Goal: Communication & Community: Connect with others

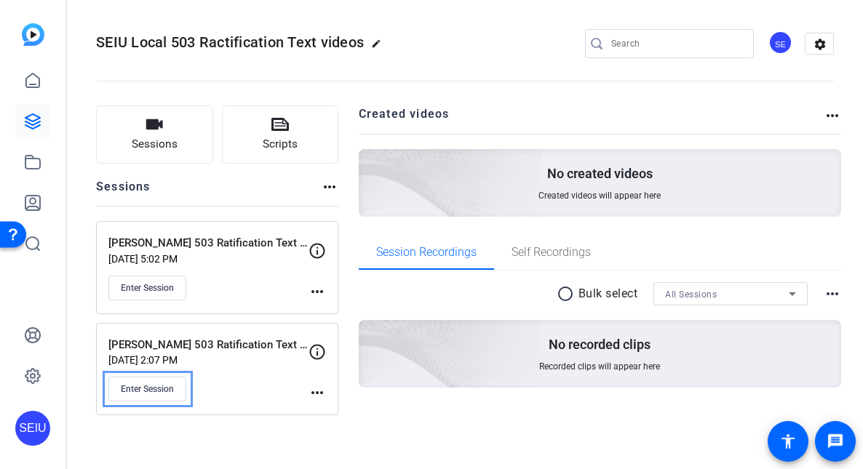
click at [229, 271] on div "Joseph Dyer 503 Ratification Text Video Aug 21, 2025 @ 5:02 PM Enter Session" at bounding box center [208, 267] width 200 height 65
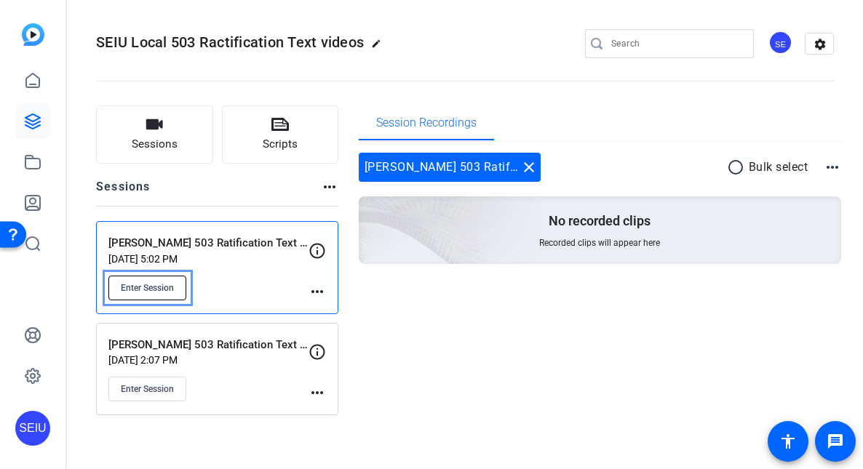
click at [163, 289] on span "Enter Session" at bounding box center [147, 288] width 53 height 12
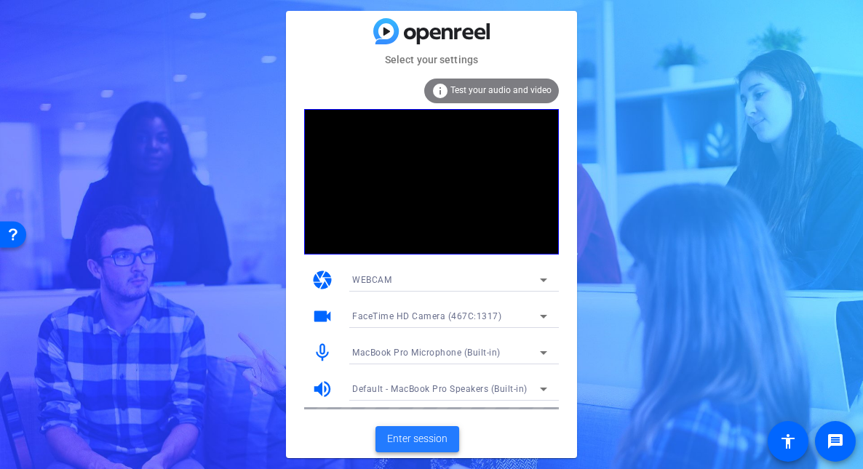
click at [400, 434] on span "Enter session" at bounding box center [417, 438] width 60 height 15
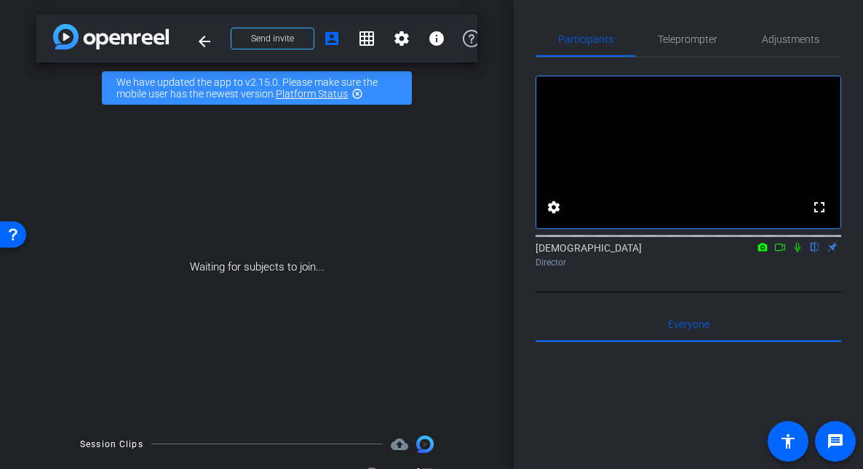
click at [520, 105] on div "Participants Teleprompter Adjustments fullscreen settings [DEMOGRAPHIC_DATA] 1/…" at bounding box center [687, 234] width 349 height 469
click at [281, 39] on span "Send invite" at bounding box center [272, 39] width 43 height 12
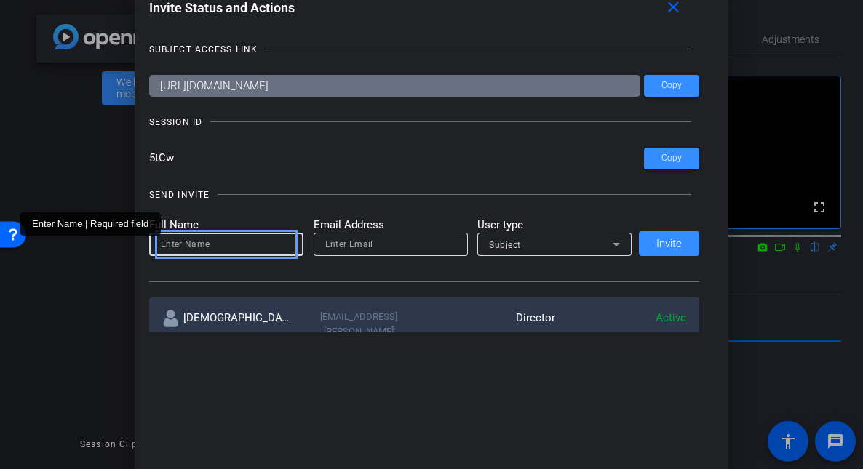
click at [237, 243] on input "Enter Name" at bounding box center [226, 244] width 131 height 17
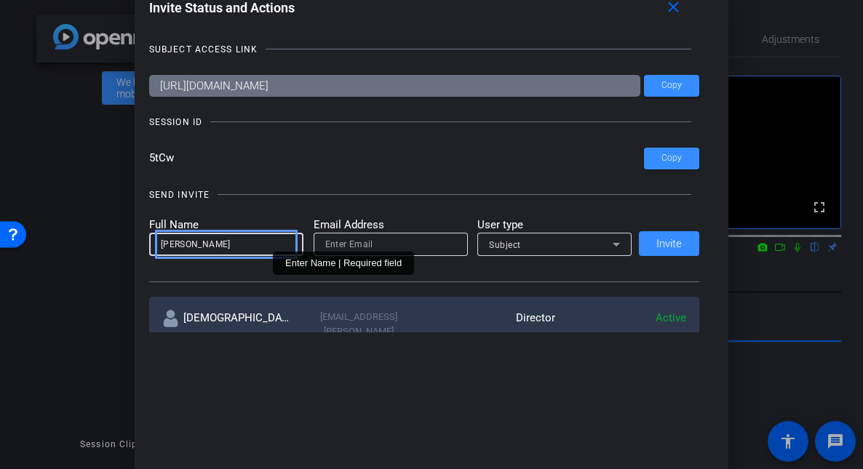
click at [221, 247] on input "[PERSON_NAME]" at bounding box center [226, 244] width 131 height 17
type input "[PERSON_NAME]"
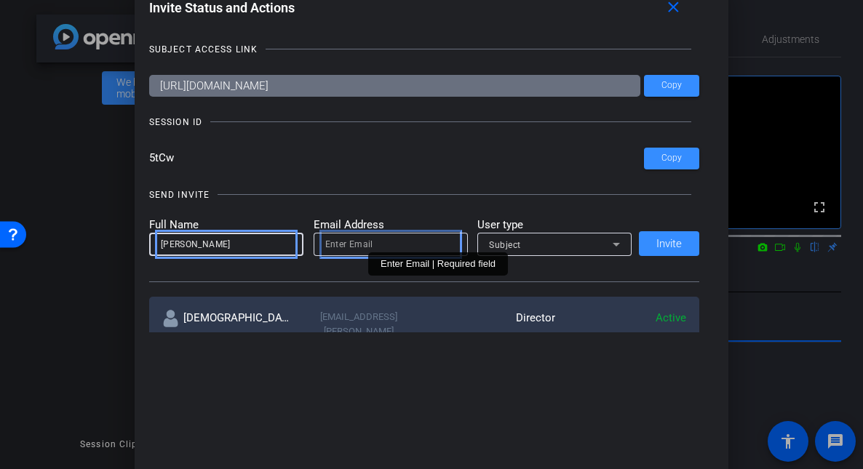
click at [362, 236] on input "Enter Email" at bounding box center [390, 244] width 131 height 17
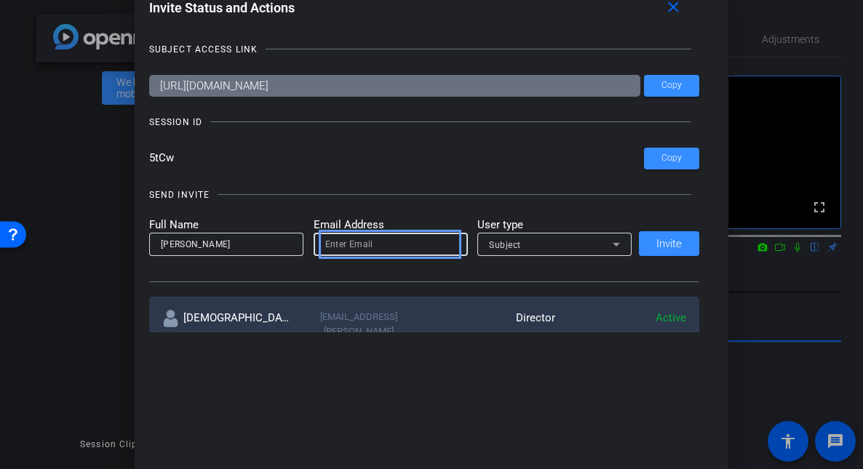
paste input "[EMAIL_ADDRESS][DOMAIN_NAME]"
type input "[EMAIL_ADDRESS][DOMAIN_NAME]"
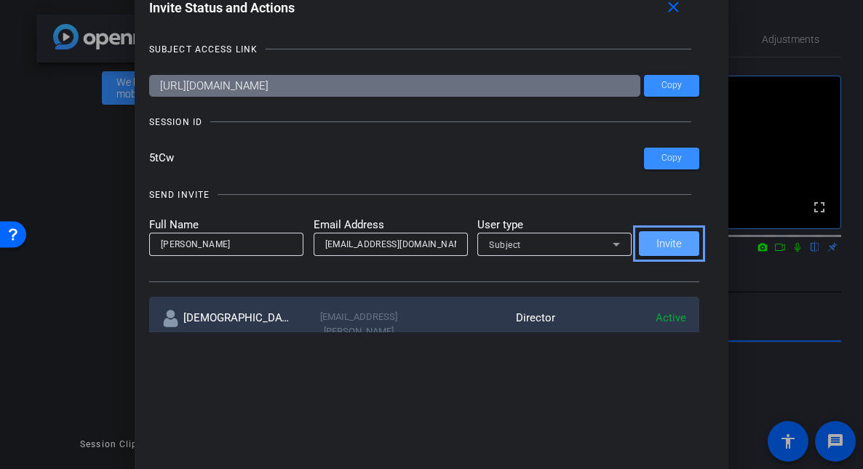
click at [681, 243] on span at bounding box center [669, 243] width 60 height 35
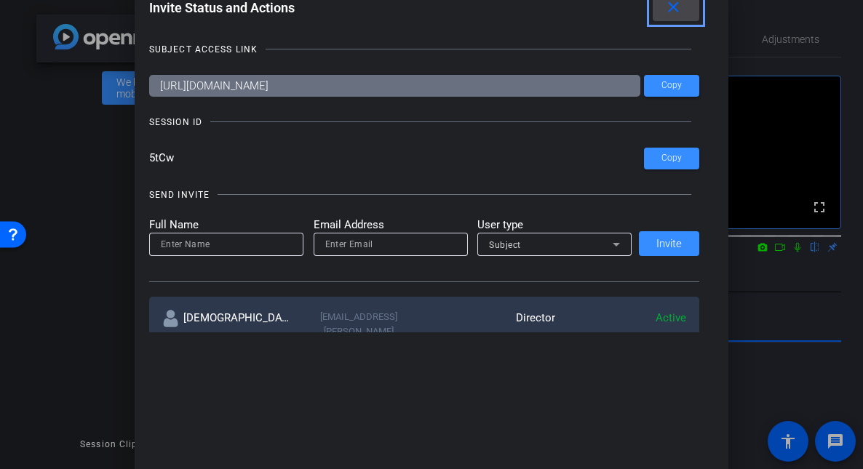
click at [676, 9] on mat-icon "close" at bounding box center [673, 8] width 18 height 18
